Goal: Browse casually

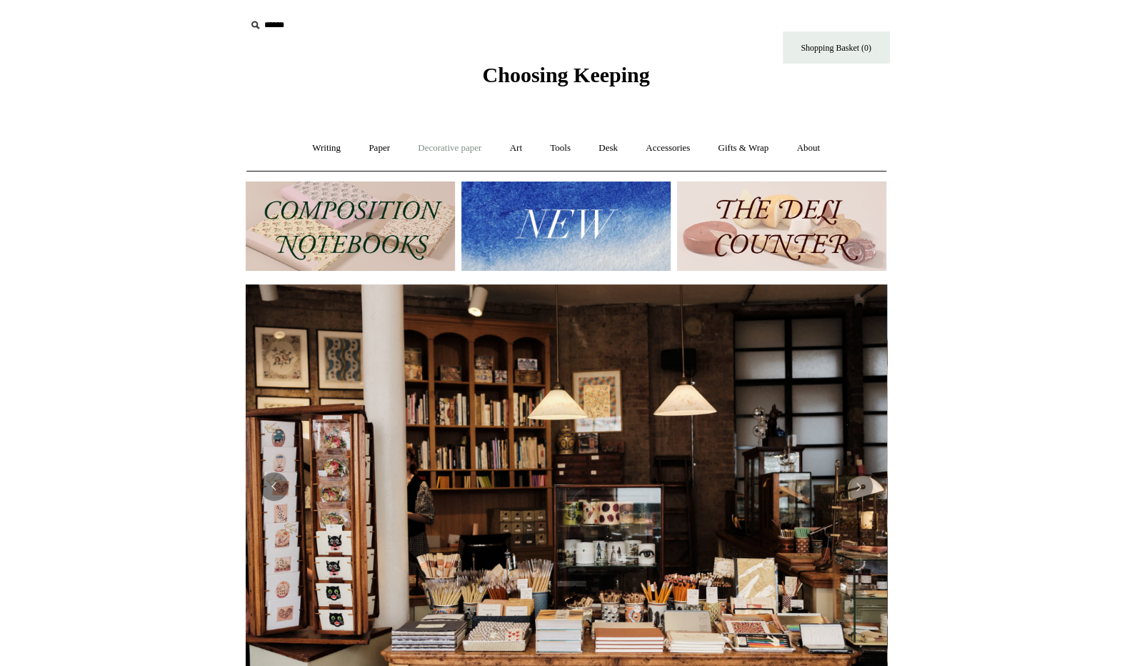
click at [442, 154] on link "Decorative paper +" at bounding box center [449, 148] width 89 height 38
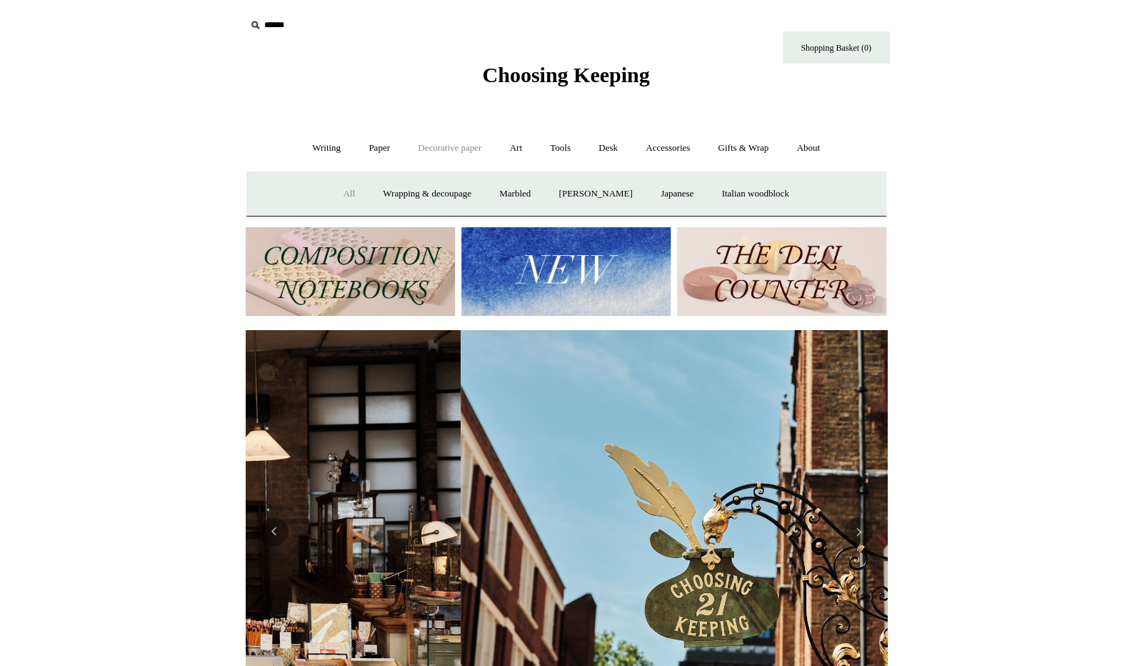
scroll to position [0, 642]
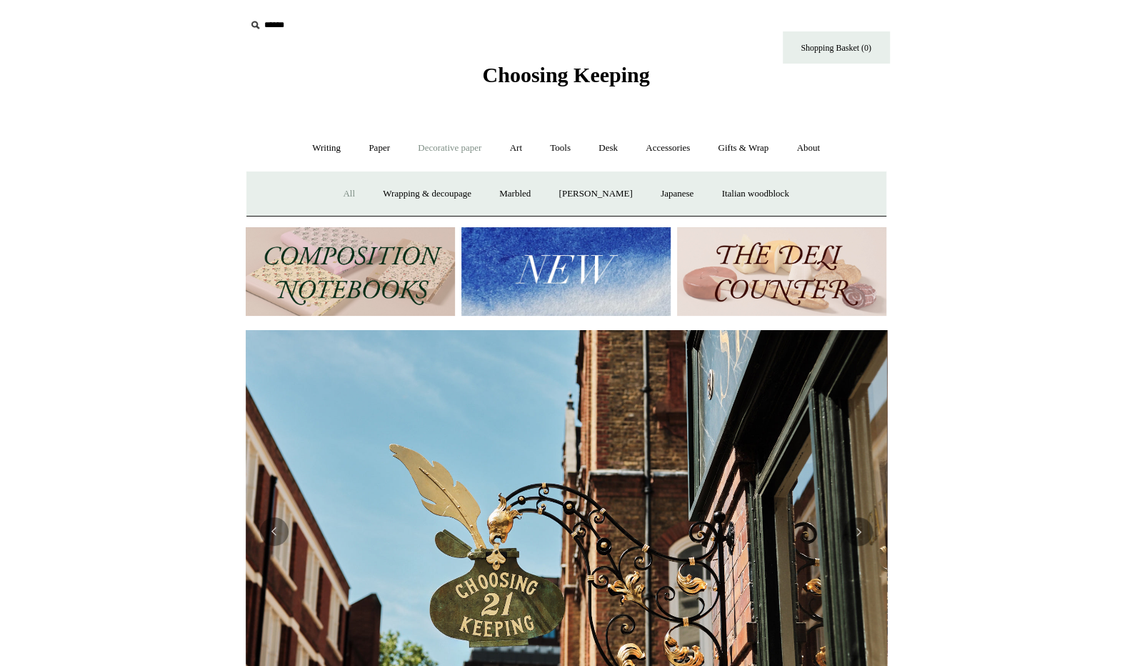
click at [338, 193] on link "All" at bounding box center [349, 194] width 38 height 38
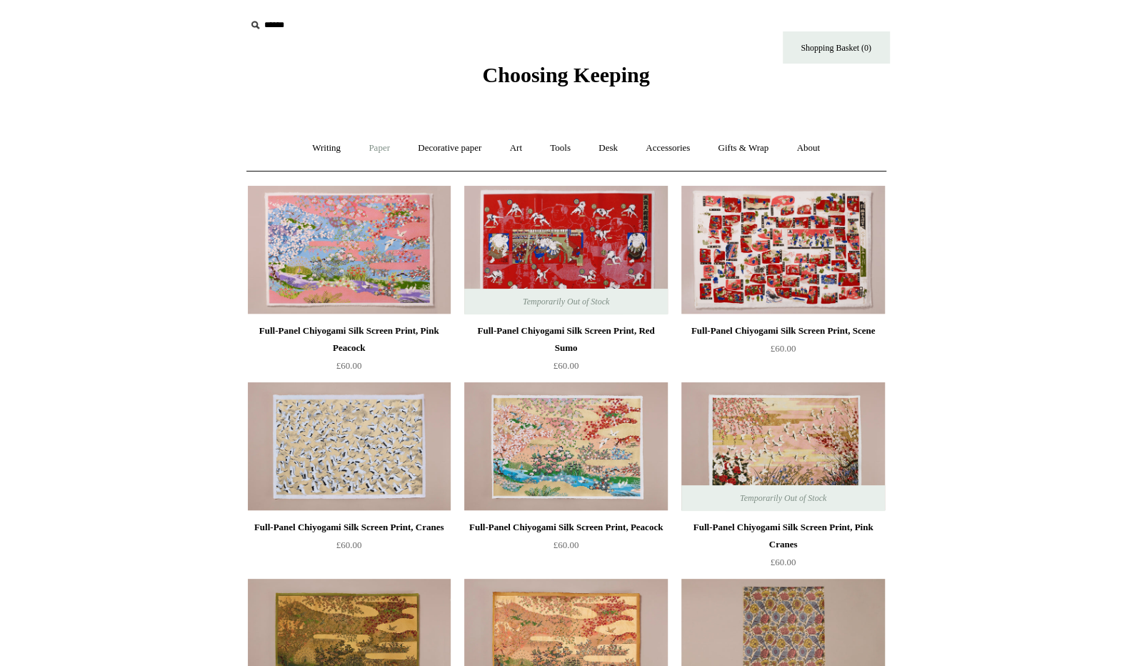
click at [370, 148] on link "Paper +" at bounding box center [379, 148] width 47 height 38
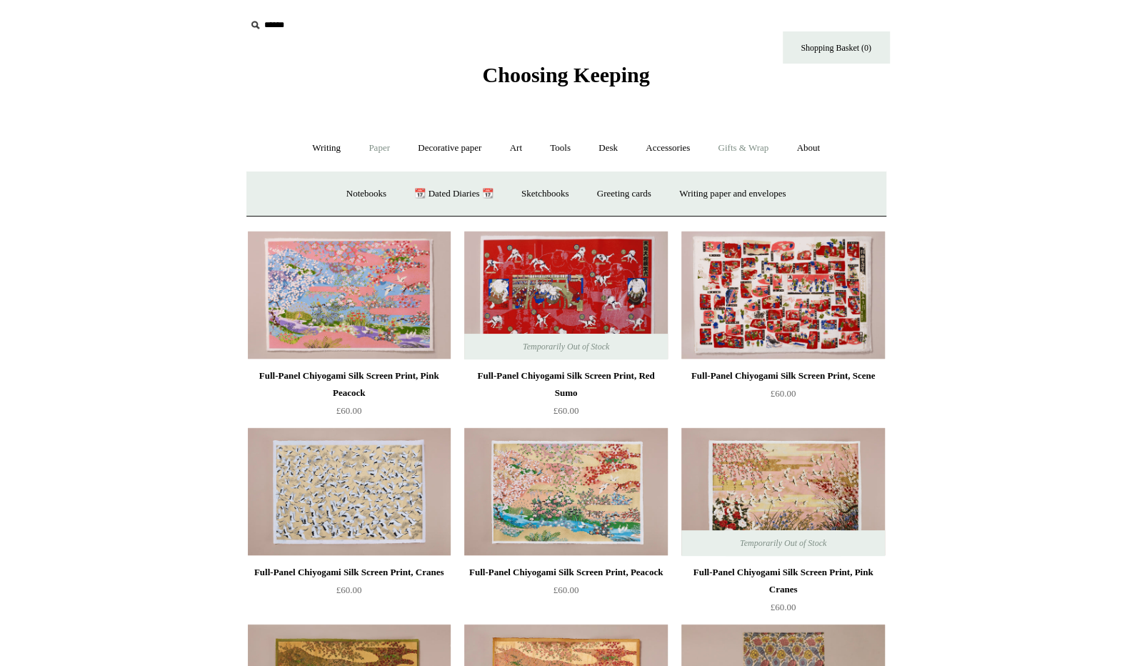
click at [754, 149] on link "Gifts & Wrap +" at bounding box center [743, 148] width 76 height 38
click at [449, 191] on link "Wrapping paper & Gift Bags" at bounding box center [424, 194] width 133 height 38
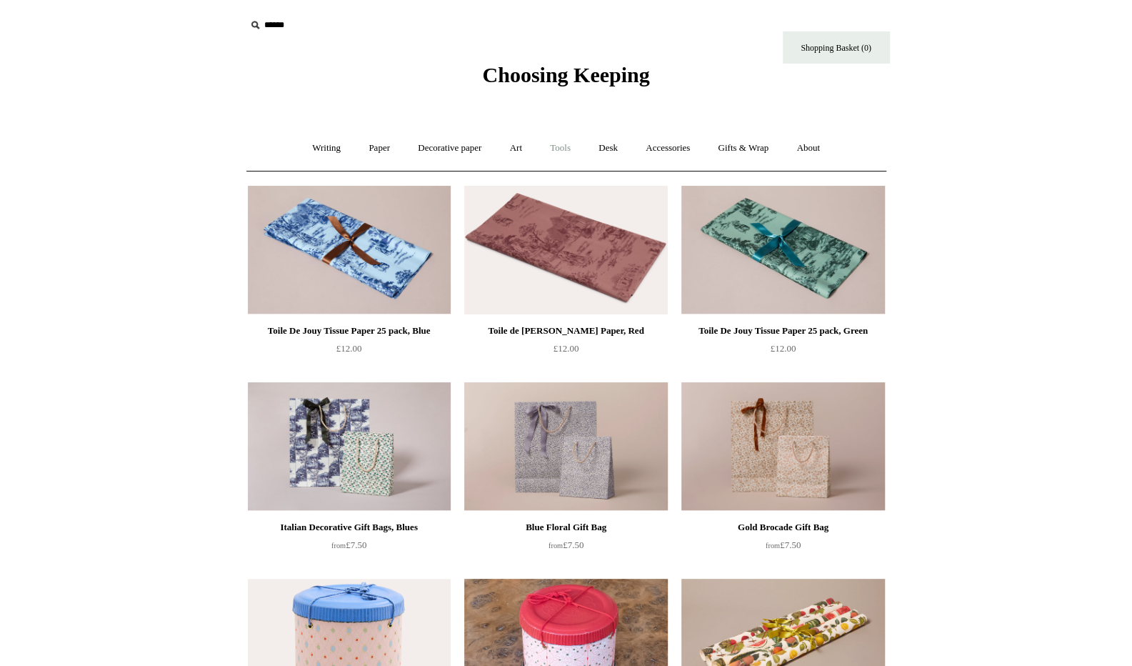
click at [557, 146] on link "Tools +" at bounding box center [560, 148] width 46 height 38
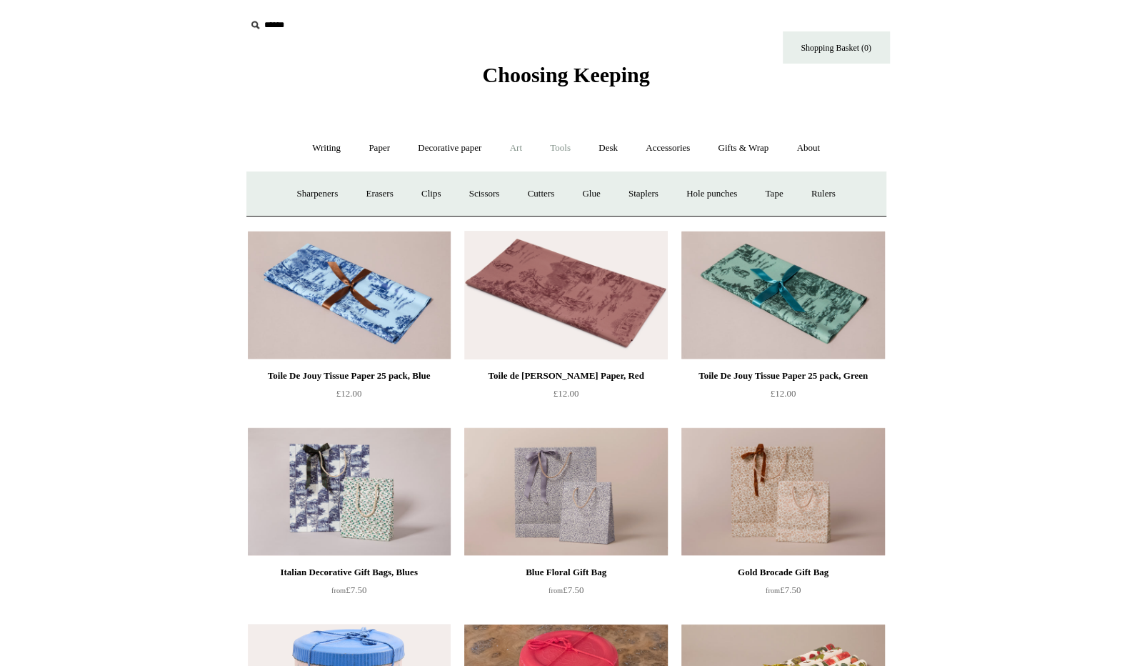
click at [521, 141] on link "Art +" at bounding box center [516, 148] width 38 height 38
click at [570, 150] on link "Tools +" at bounding box center [560, 148] width 46 height 38
click at [611, 141] on link "Desk +" at bounding box center [608, 148] width 45 height 38
click at [510, 72] on span "Choosing Keeping" at bounding box center [565, 75] width 167 height 24
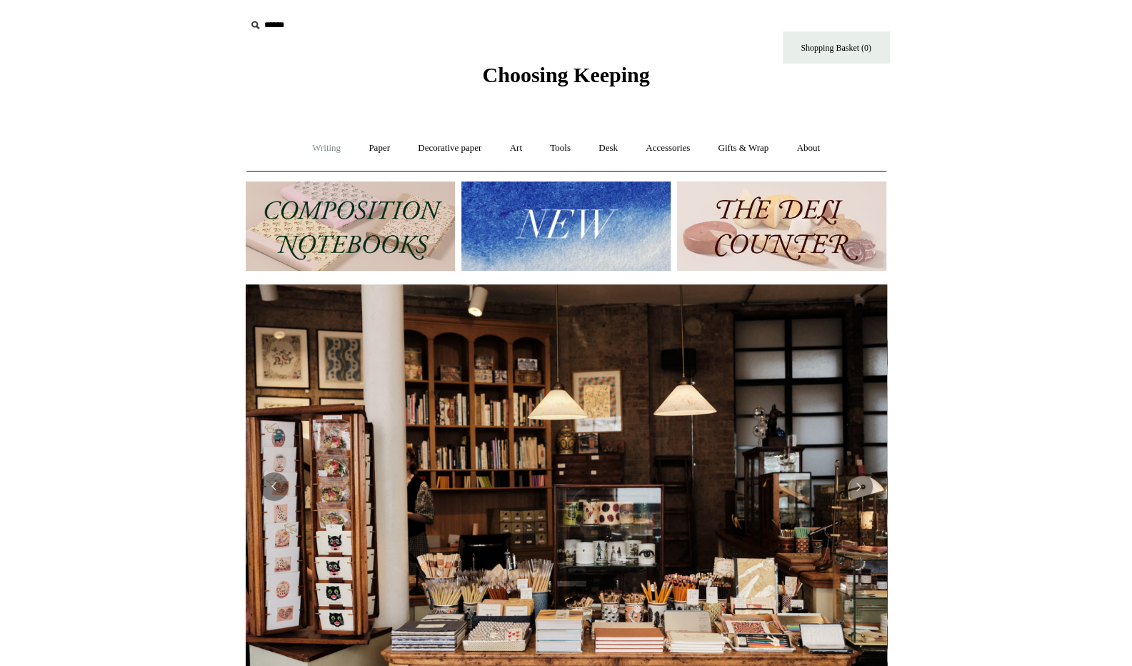
click at [322, 148] on link "Writing +" at bounding box center [326, 148] width 54 height 38
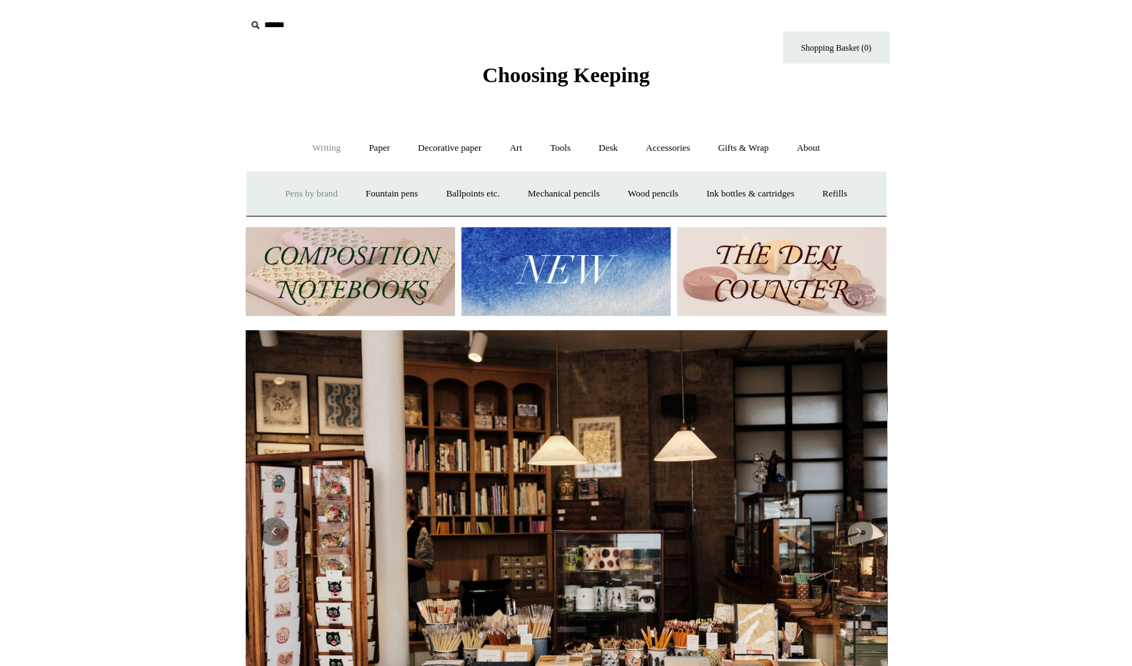
click at [302, 196] on link "Pens by brand +" at bounding box center [311, 194] width 79 height 38
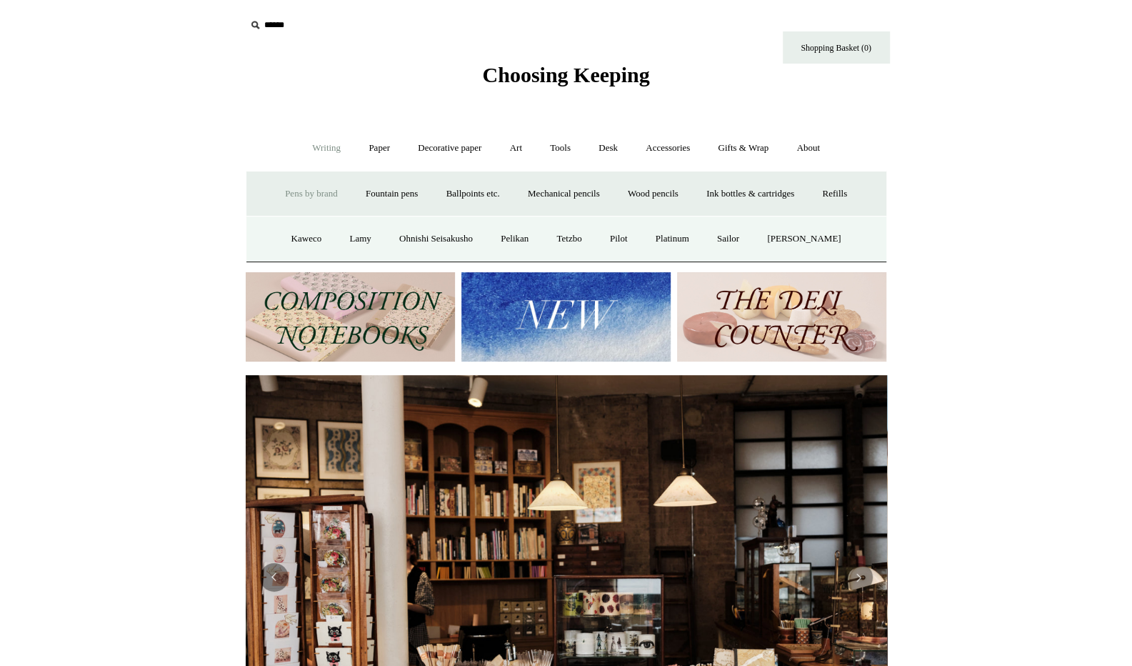
click at [302, 196] on link "Pens by brand -" at bounding box center [311, 194] width 79 height 38
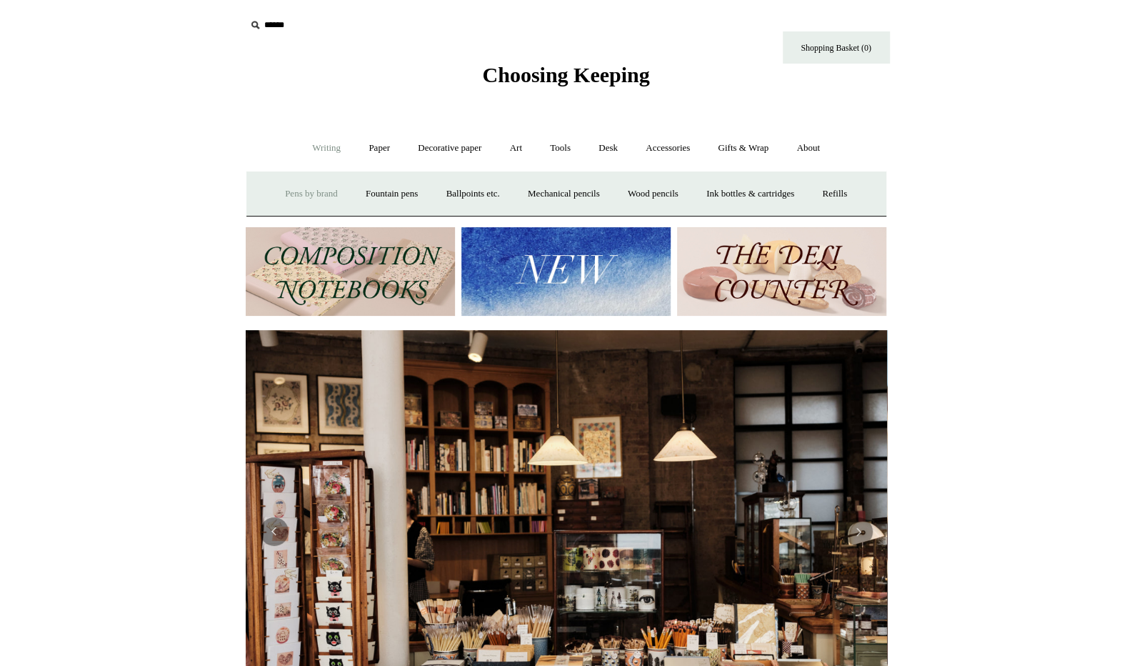
click at [296, 193] on link "Pens by brand +" at bounding box center [311, 194] width 79 height 38
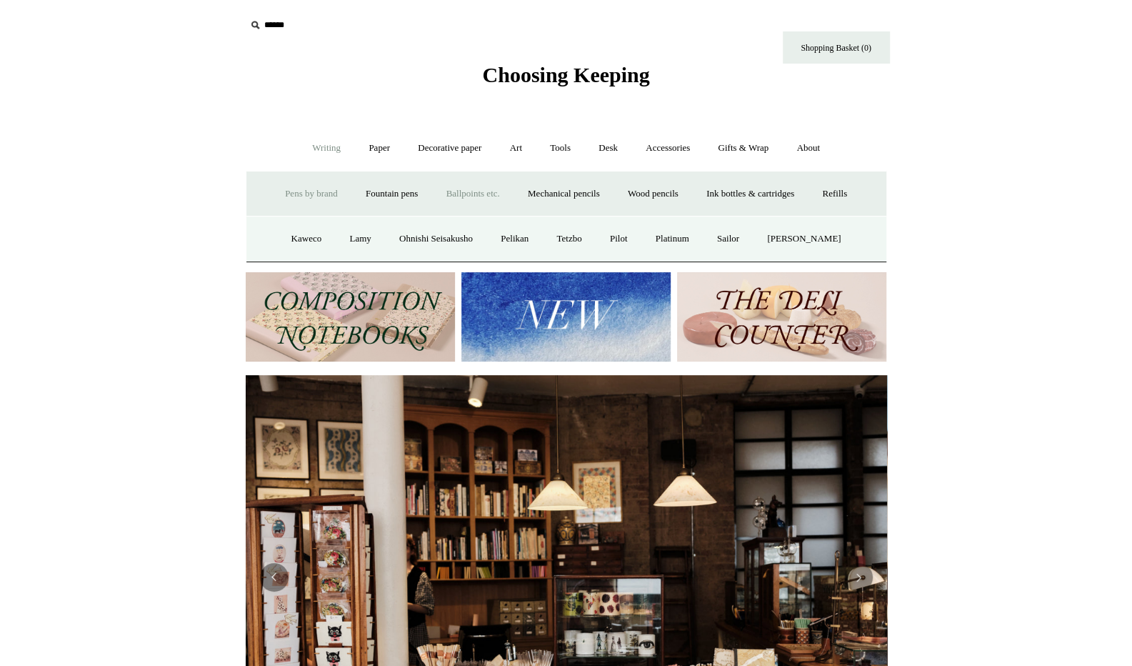
click at [476, 183] on link "Ballpoints etc. +" at bounding box center [473, 194] width 79 height 38
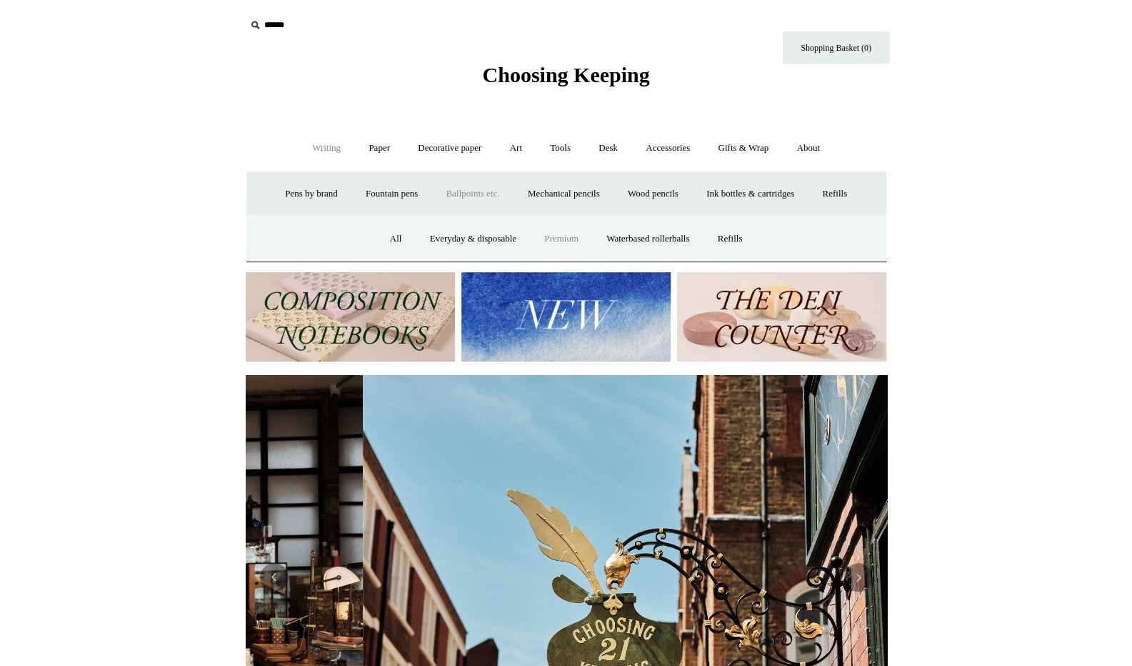
scroll to position [0, 642]
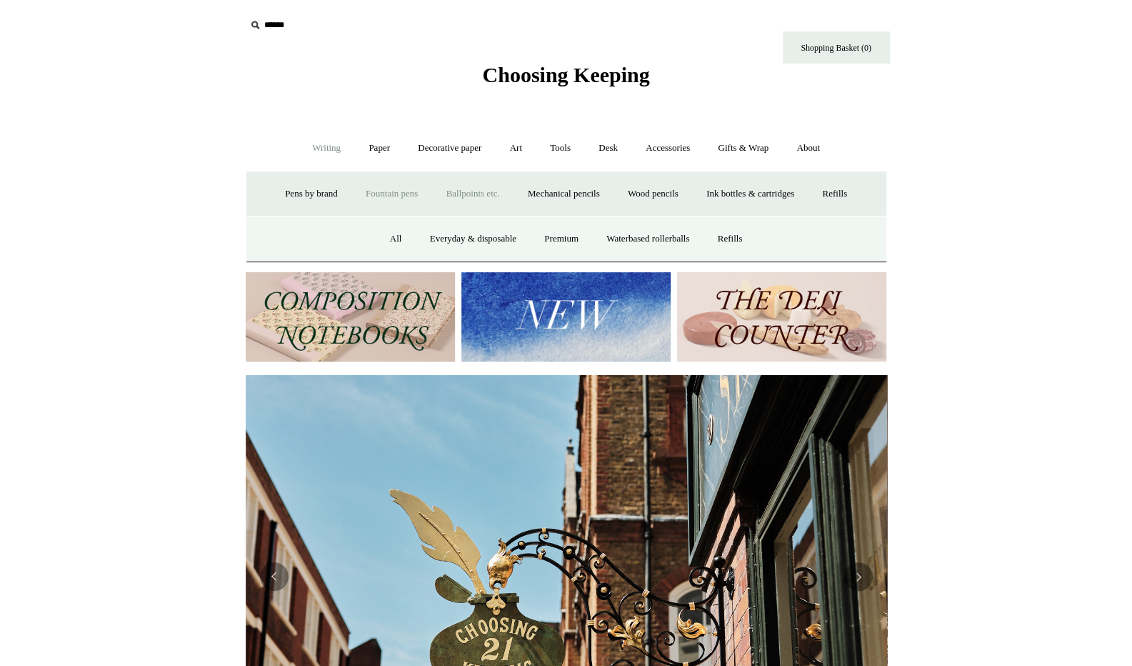
click at [399, 195] on link "Fountain pens +" at bounding box center [392, 194] width 78 height 38
click at [301, 236] on link "All" at bounding box center [314, 239] width 38 height 38
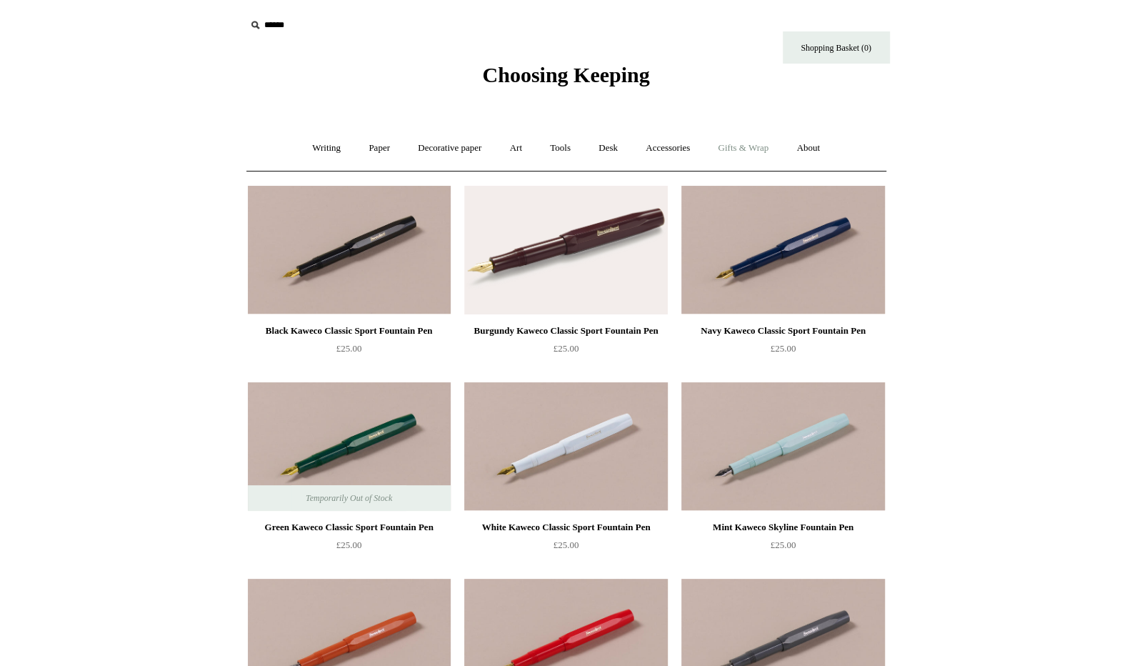
click at [734, 143] on link "Gifts & Wrap +" at bounding box center [743, 148] width 76 height 38
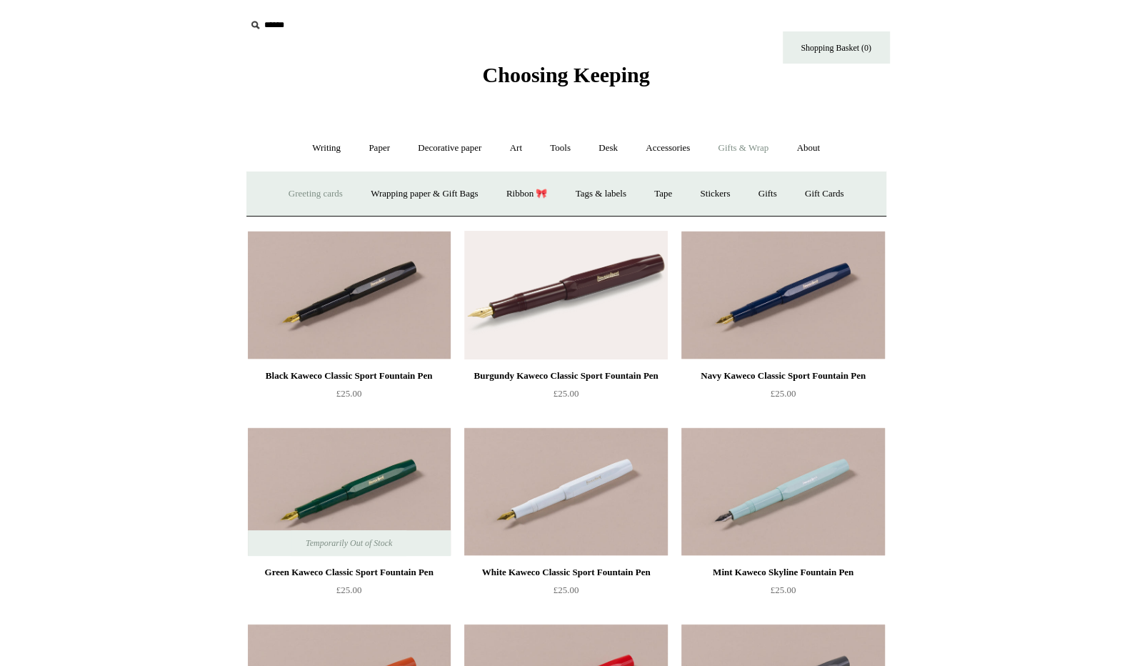
click at [322, 189] on link "Greeting cards +" at bounding box center [316, 194] width 80 height 38
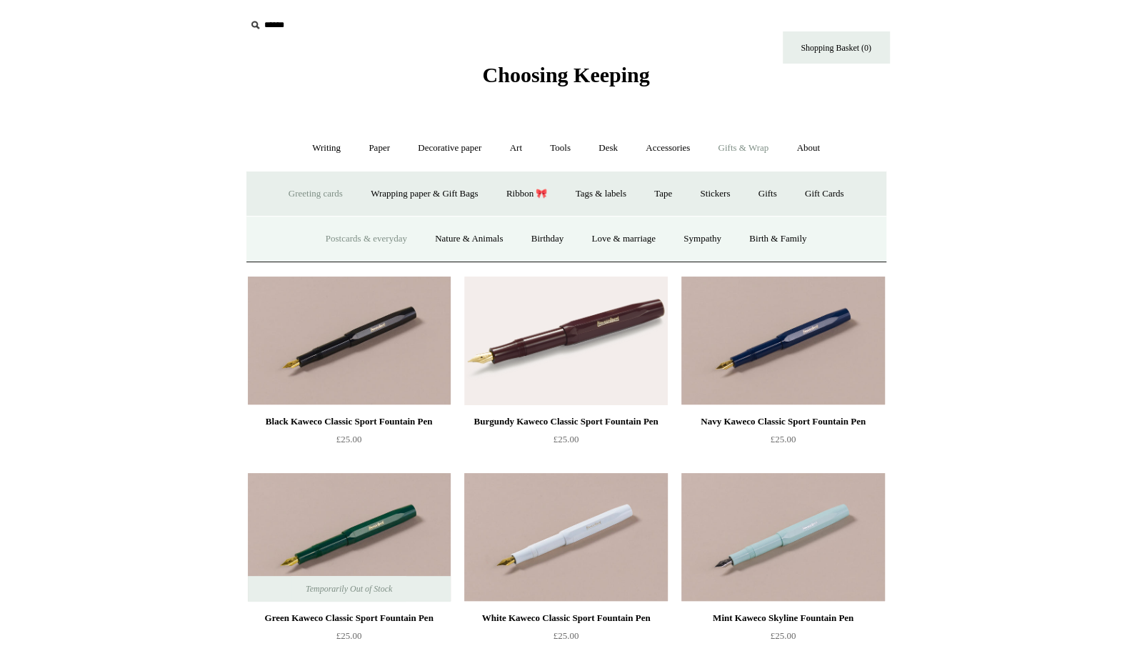
click at [369, 237] on link "Postcards & everyday" at bounding box center [366, 239] width 107 height 38
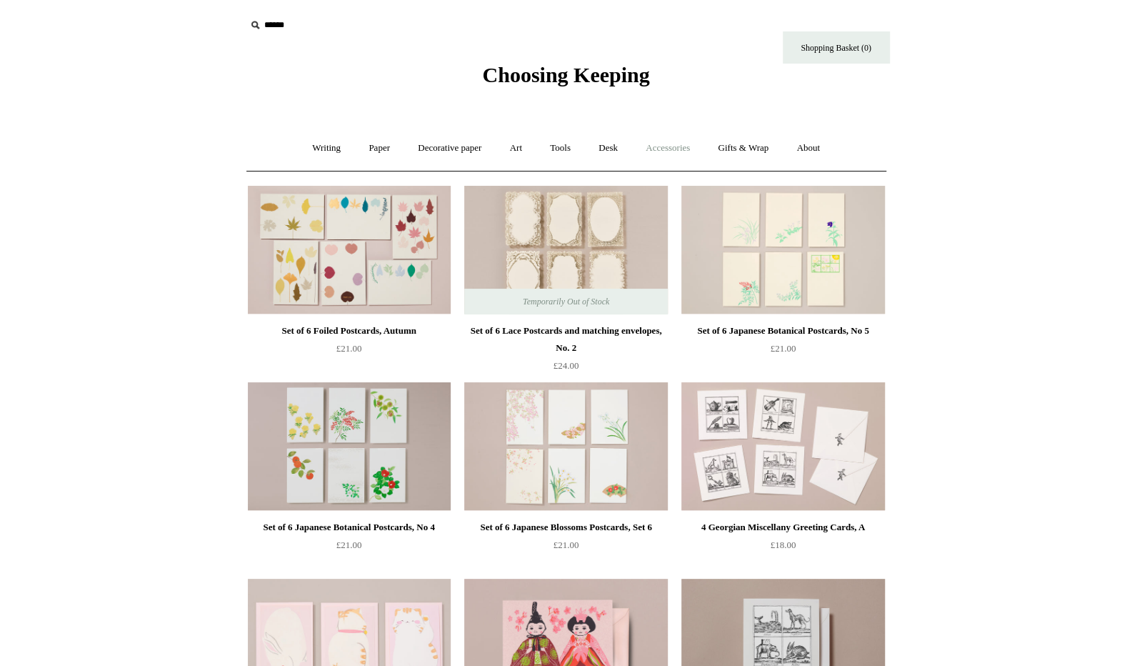
click at [682, 136] on link "Accessories +" at bounding box center [668, 148] width 70 height 38
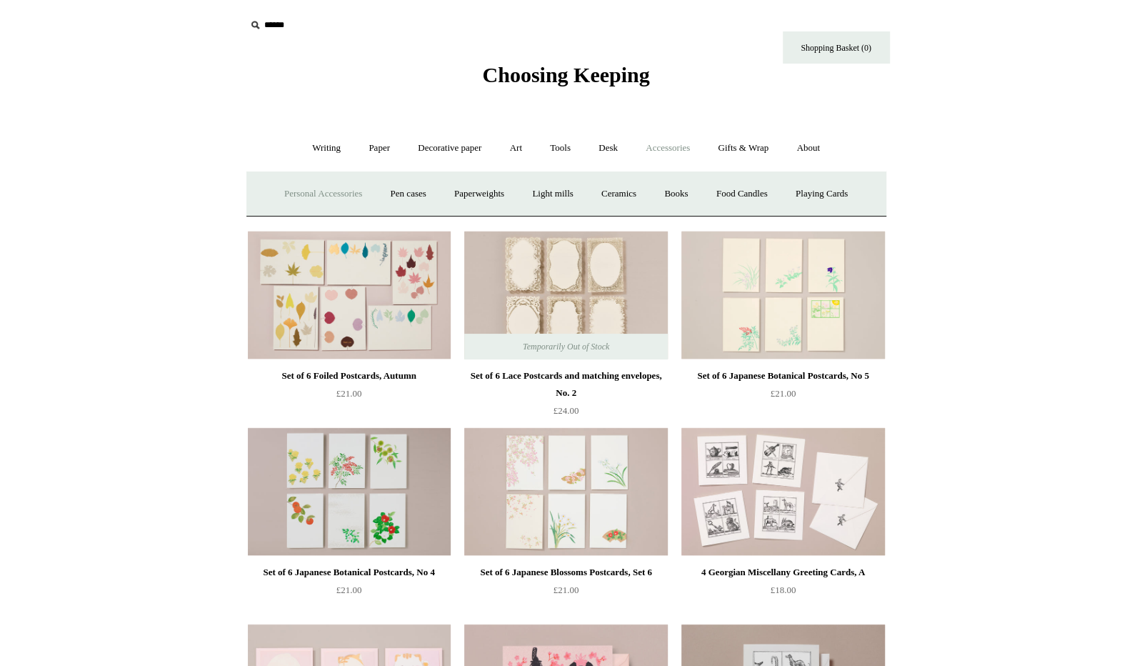
click at [338, 191] on link "Personal Accessories +" at bounding box center [323, 194] width 104 height 38
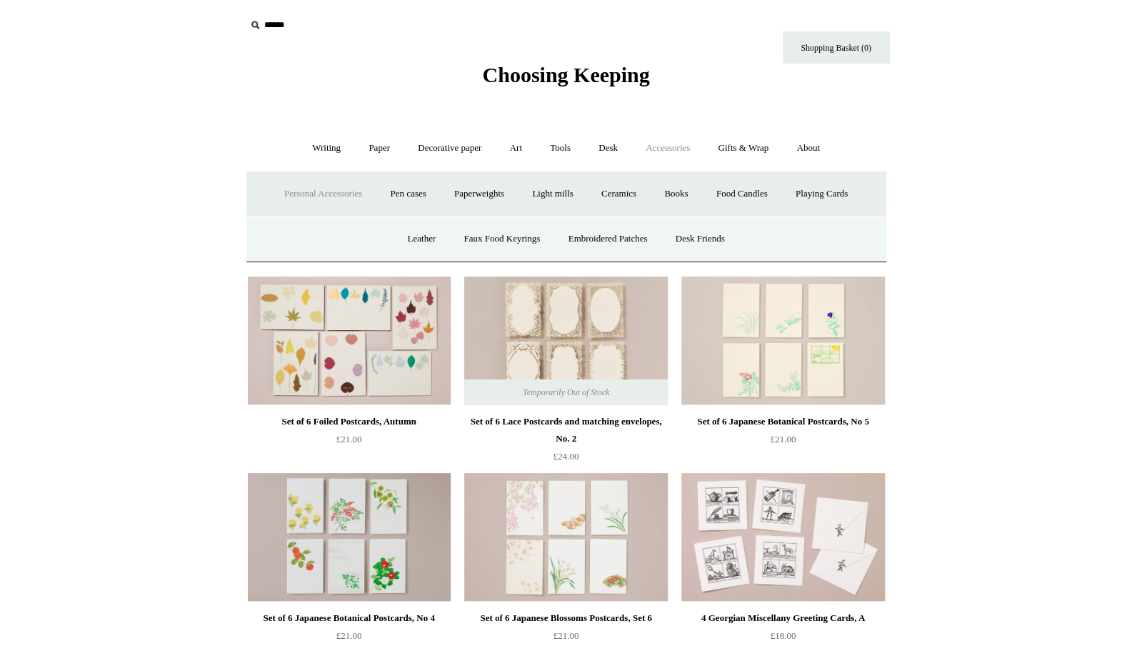
click at [535, 79] on span "Choosing Keeping" at bounding box center [565, 75] width 167 height 24
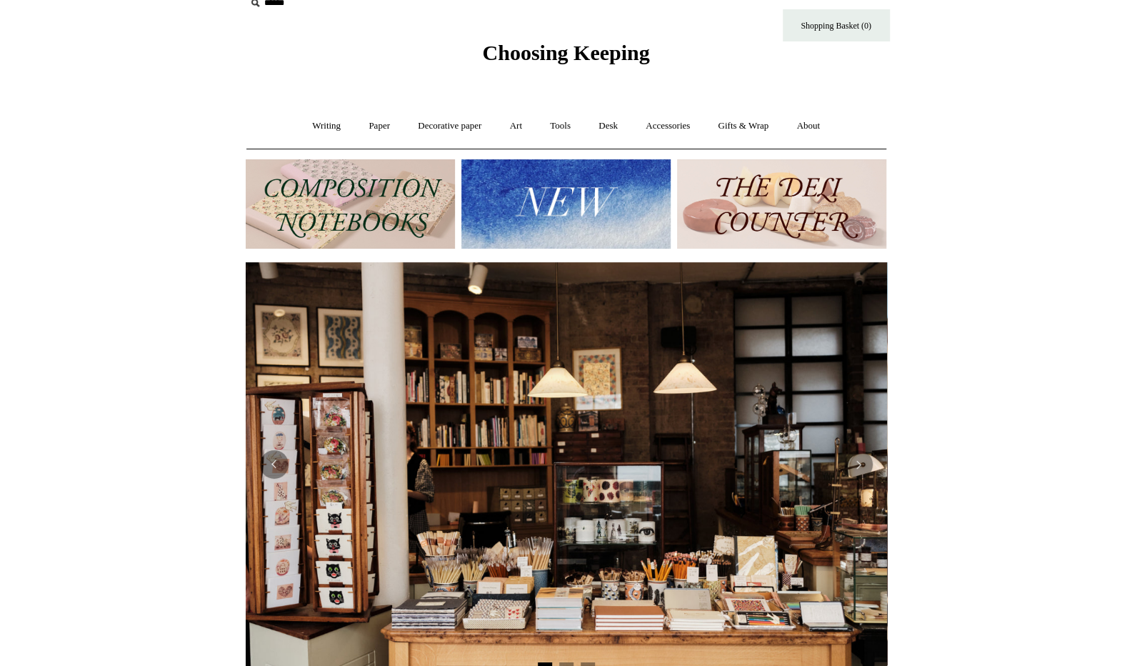
scroll to position [23, 0]
click at [532, 205] on img at bounding box center [566, 203] width 209 height 89
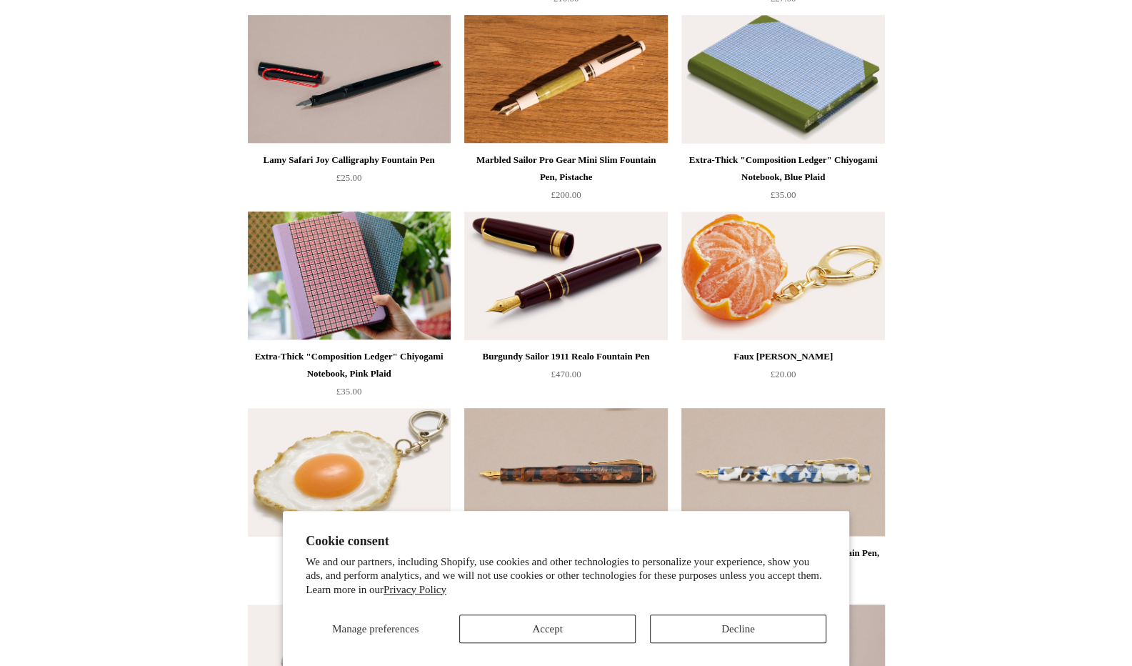
scroll to position [374, 0]
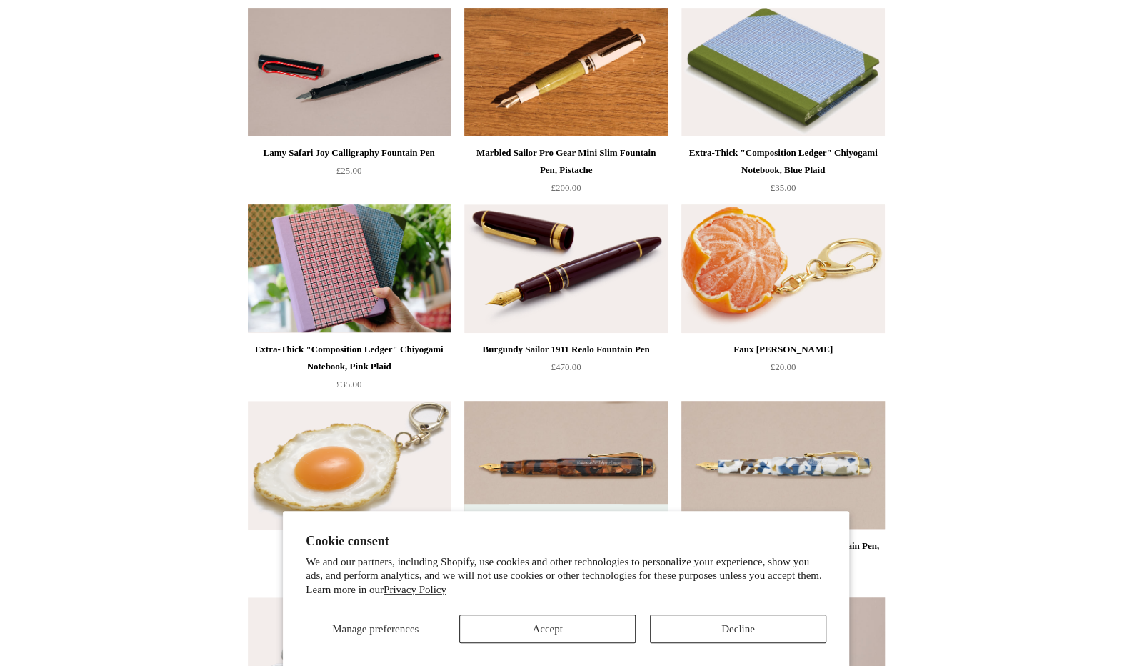
click at [777, 278] on img at bounding box center [783, 268] width 203 height 129
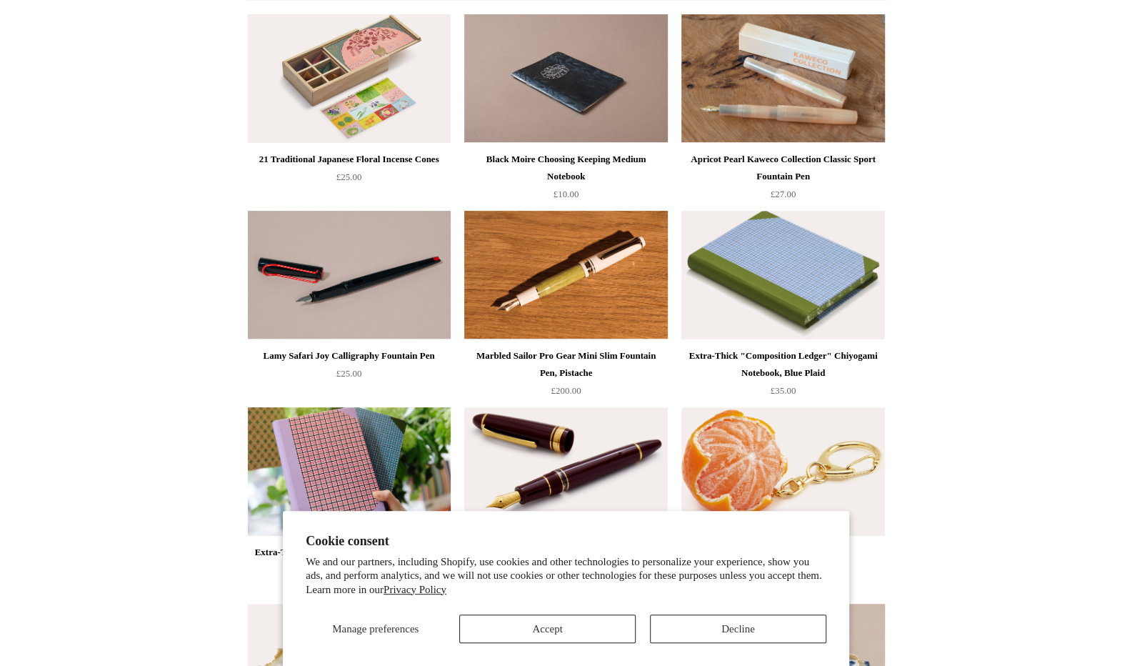
scroll to position [0, 0]
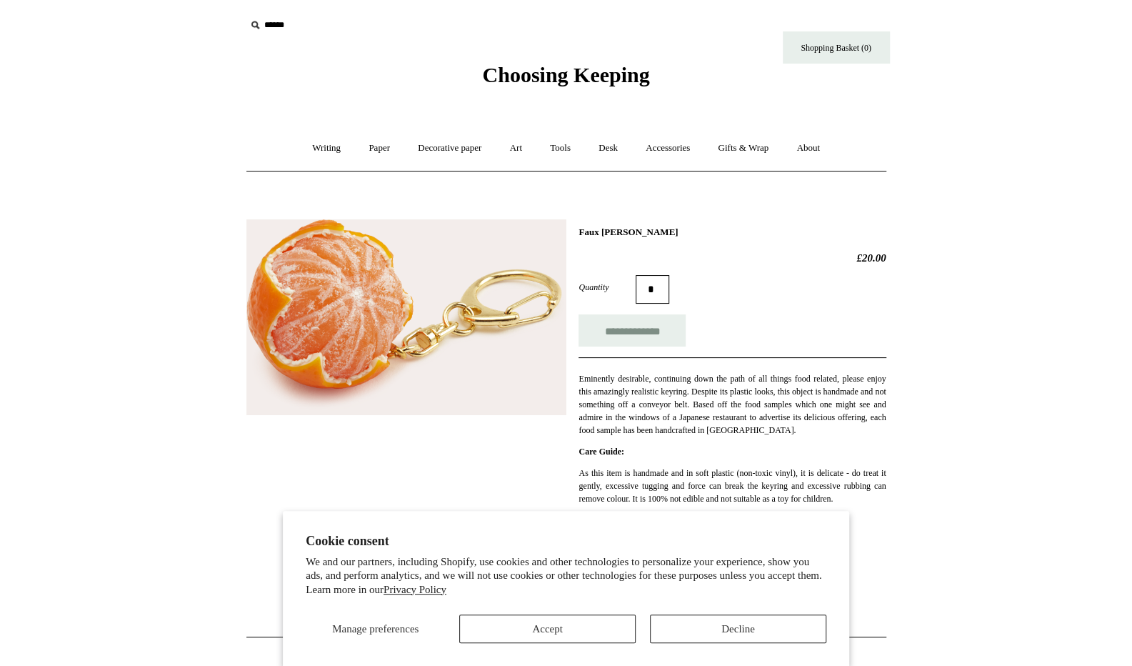
scroll to position [29, 0]
